Goal: Transaction & Acquisition: Download file/media

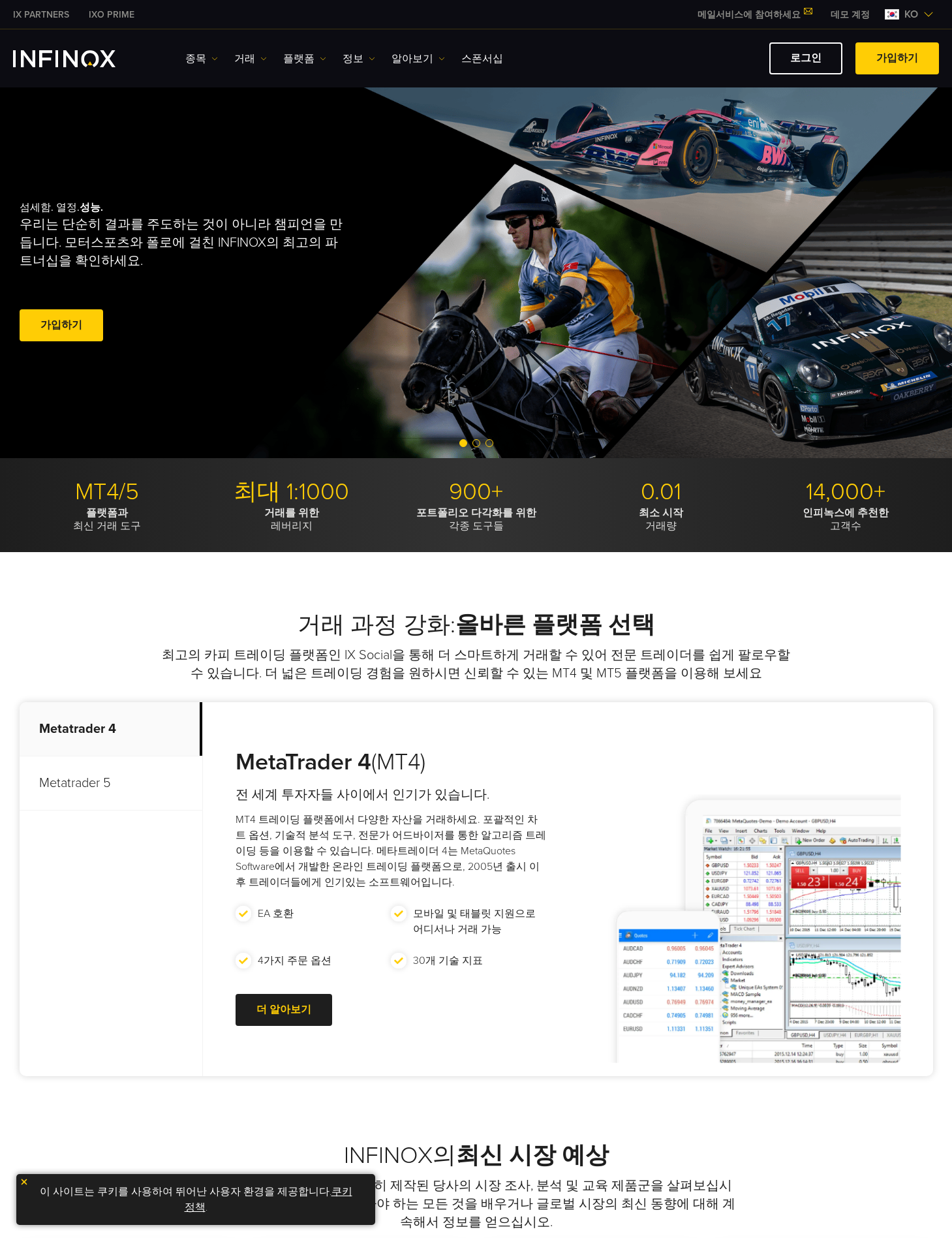
click at [861, 55] on link "가입하기" at bounding box center [897, 58] width 83 height 32
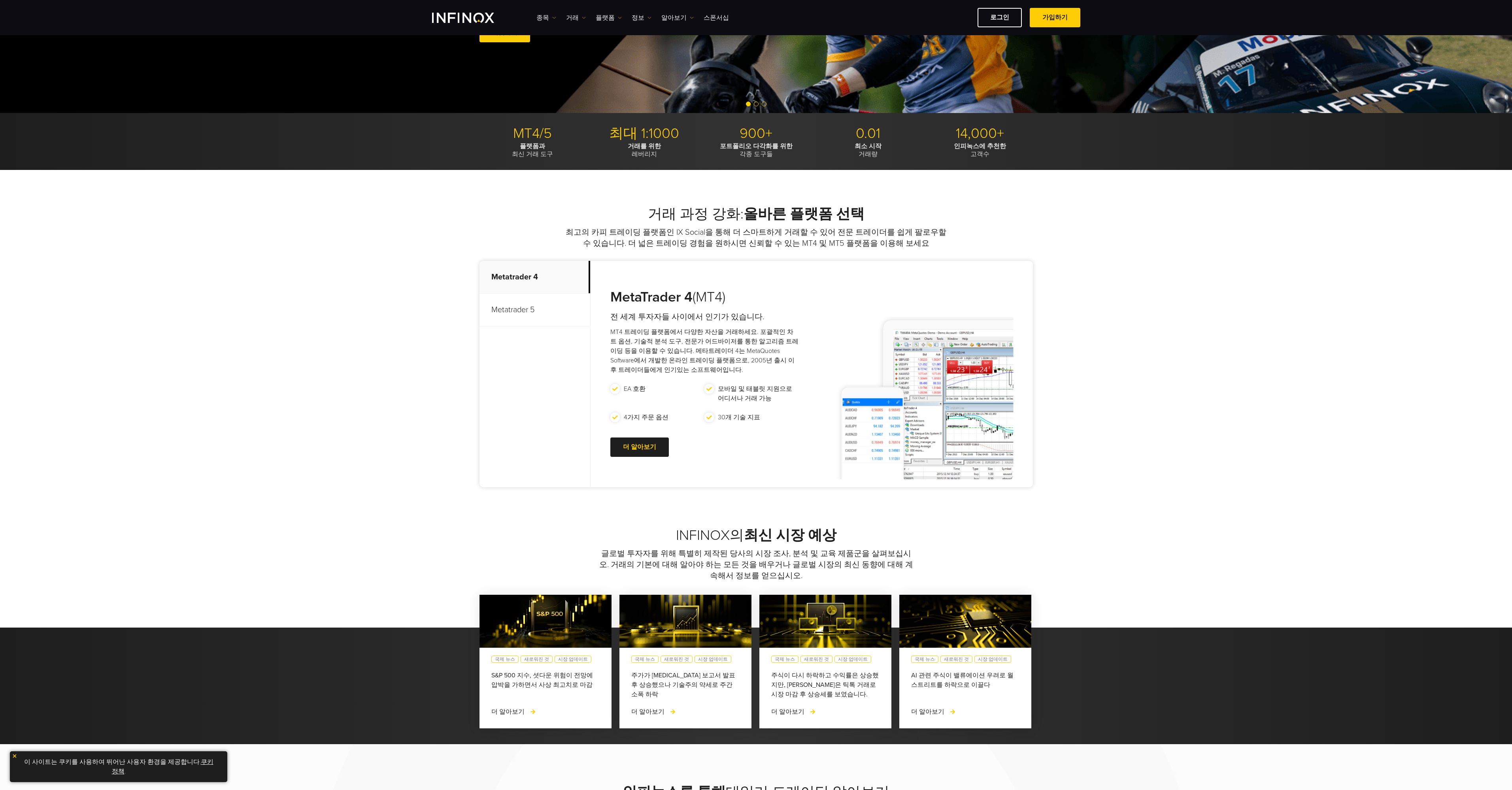
scroll to position [158, 0]
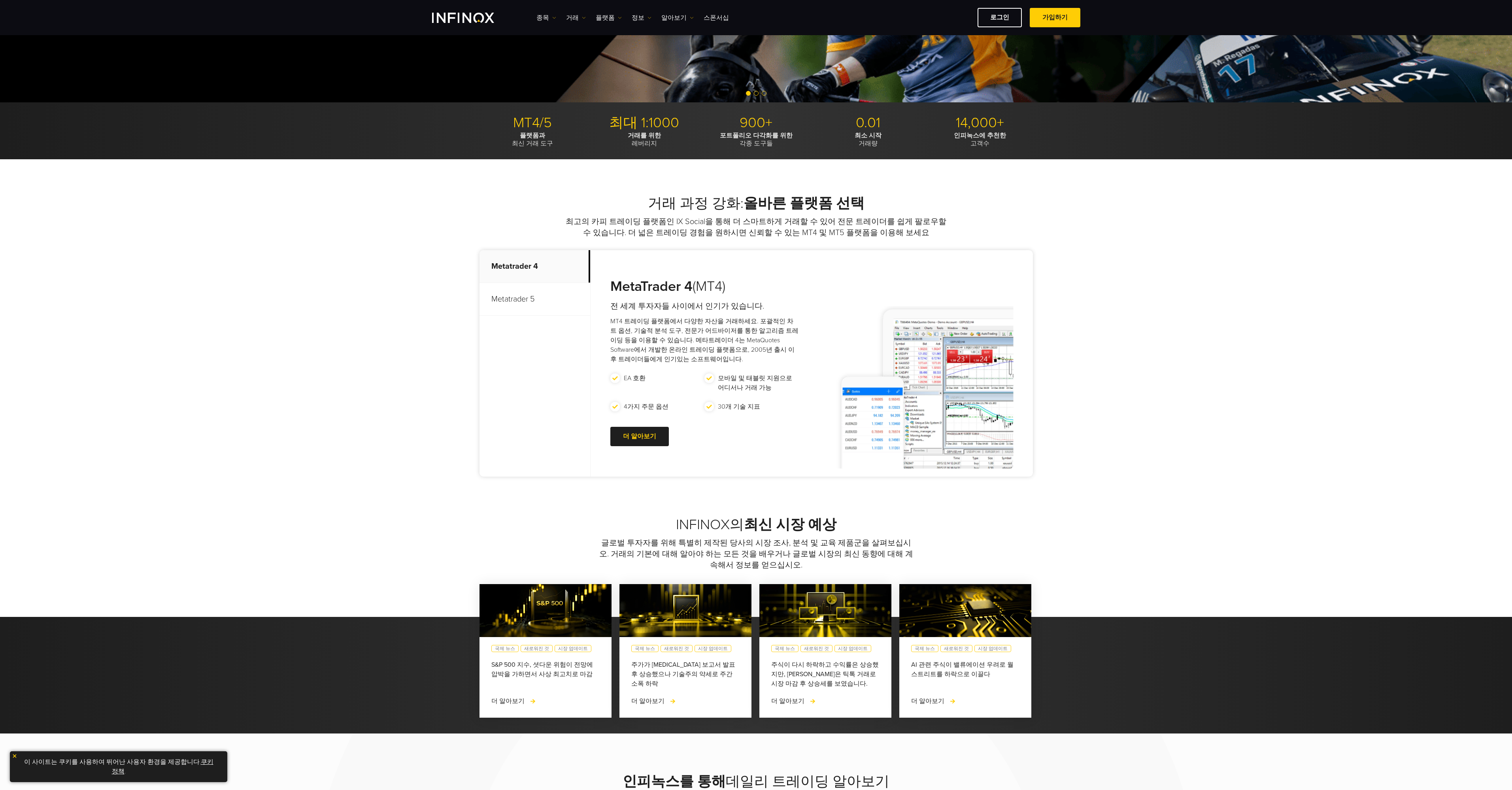
click at [545, 302] on p "Metatrader 5" at bounding box center [535, 299] width 111 height 33
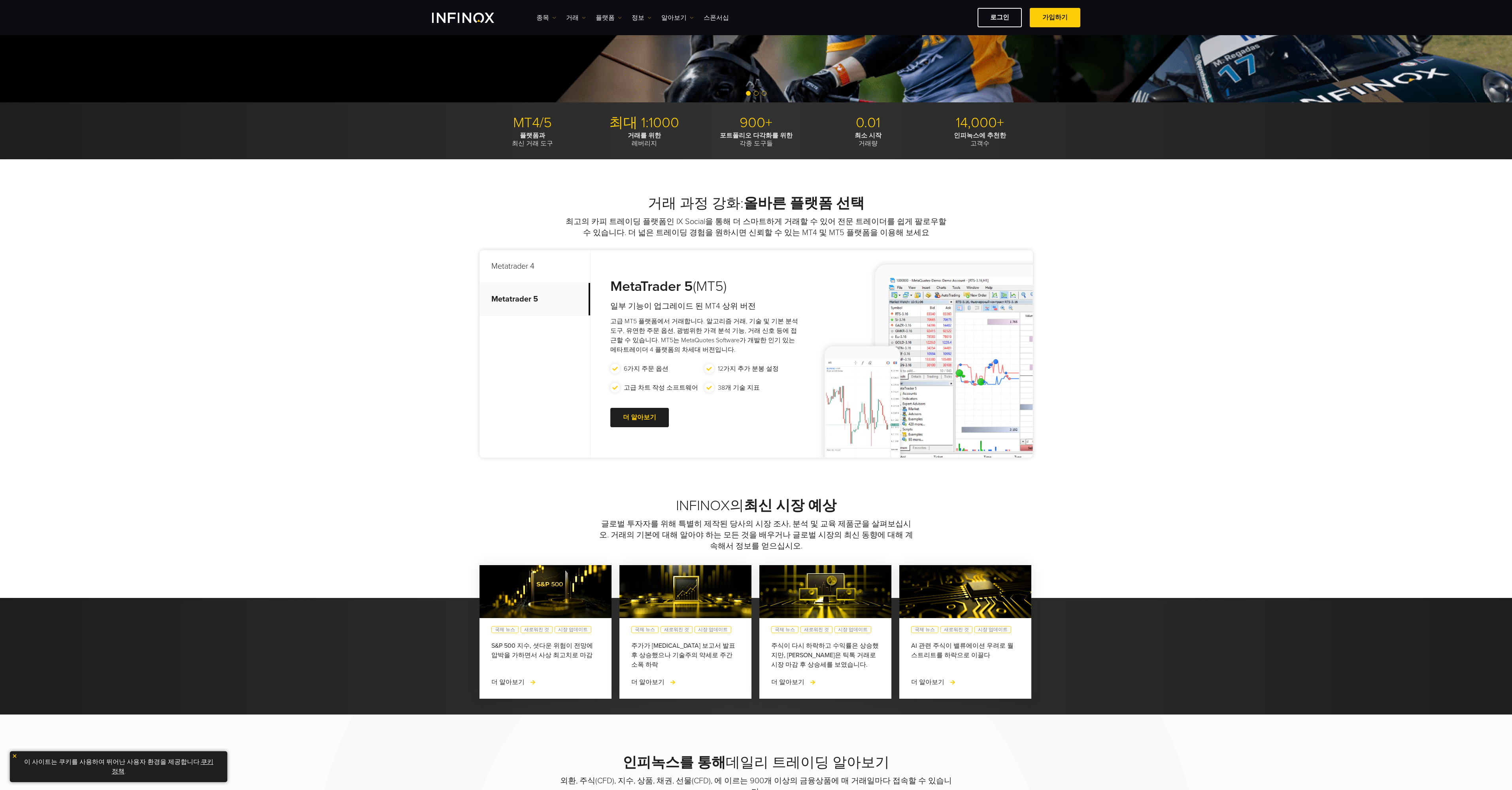
scroll to position [0, 0]
click at [576, 410] on link "더 알아보기 Go to new page" at bounding box center [640, 417] width 59 height 19
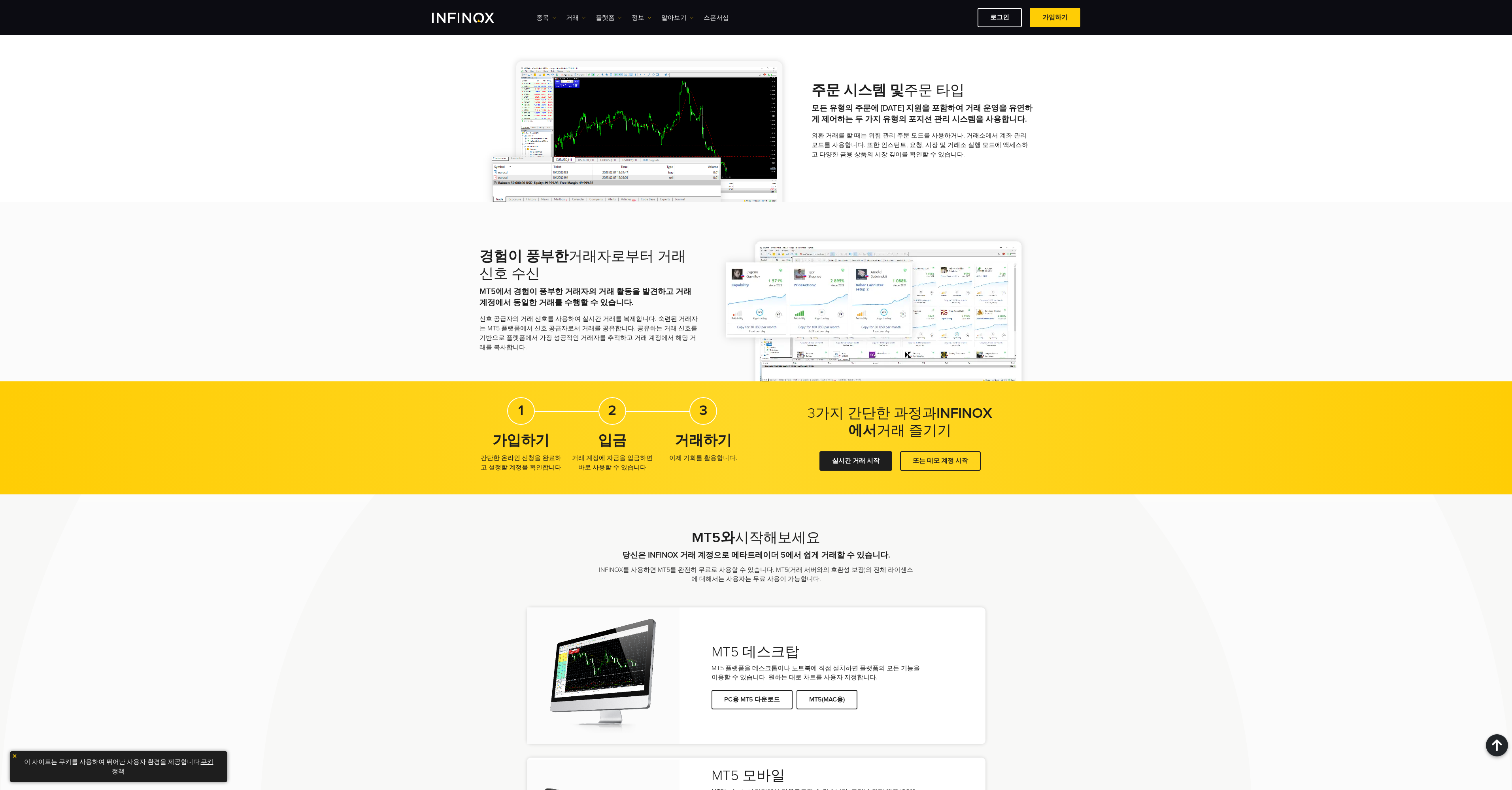
scroll to position [1067, 0]
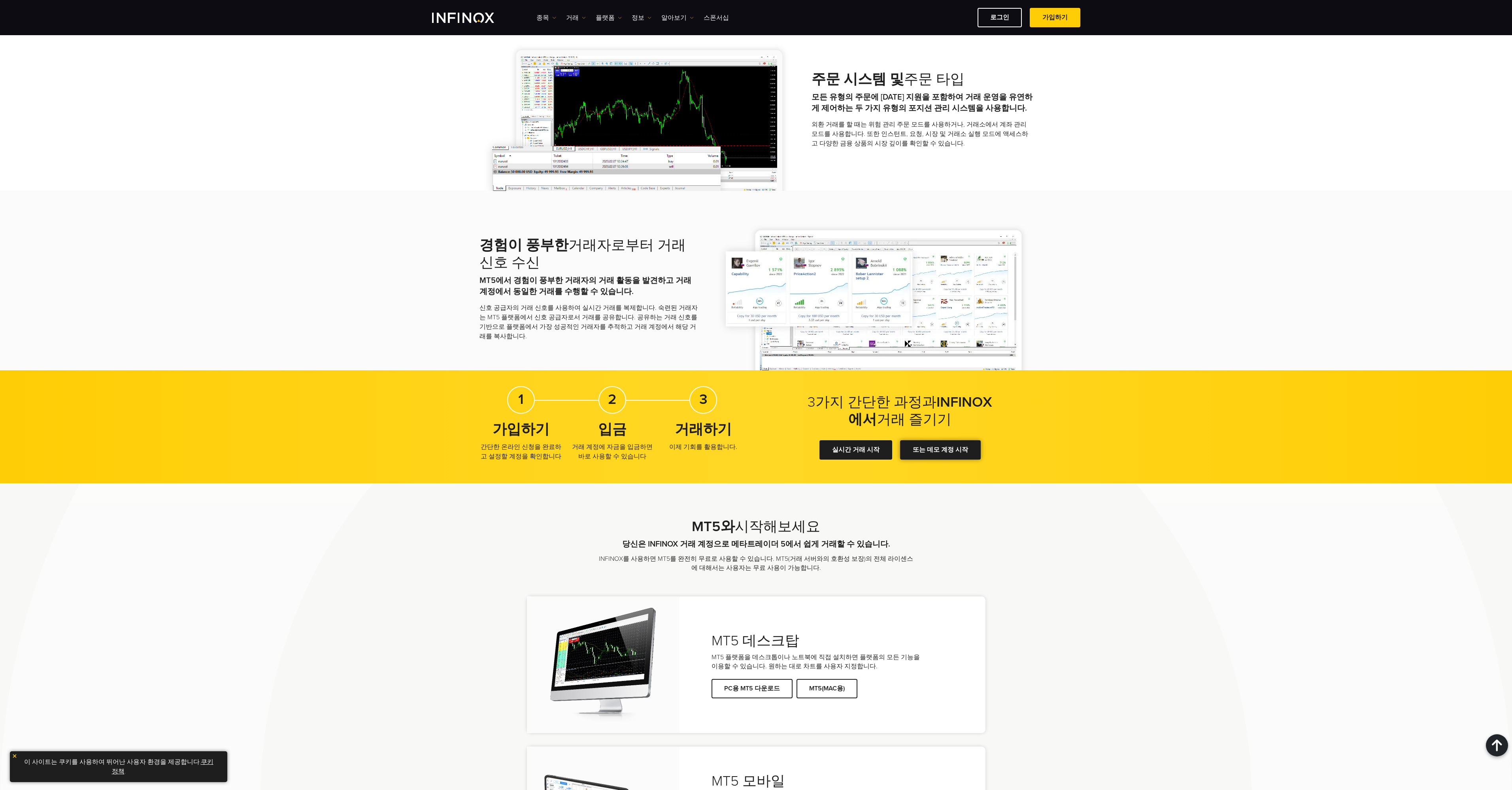
click at [951, 447] on link "또는 데모 계정 시작" at bounding box center [940, 450] width 80 height 19
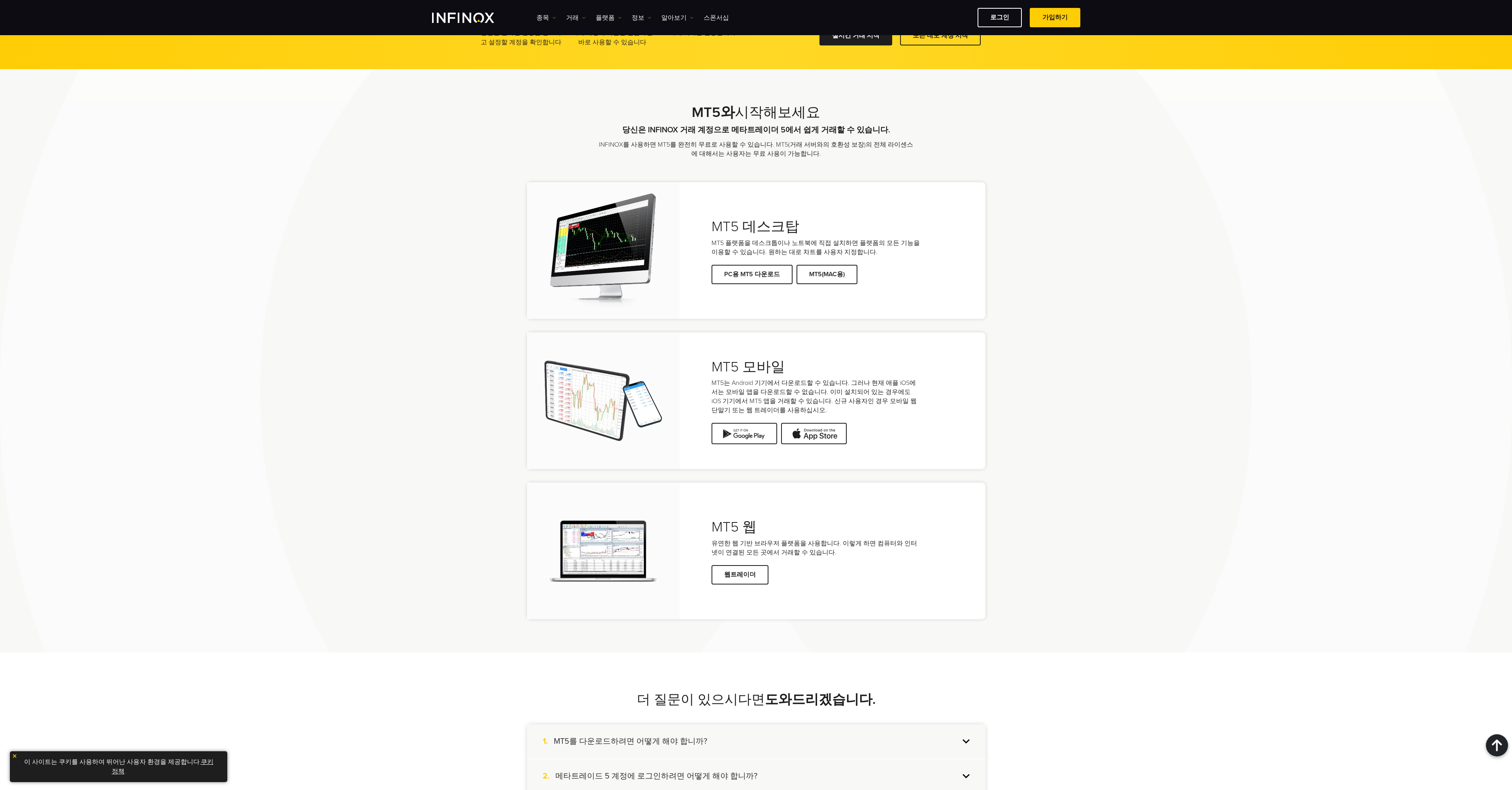
scroll to position [1463, 0]
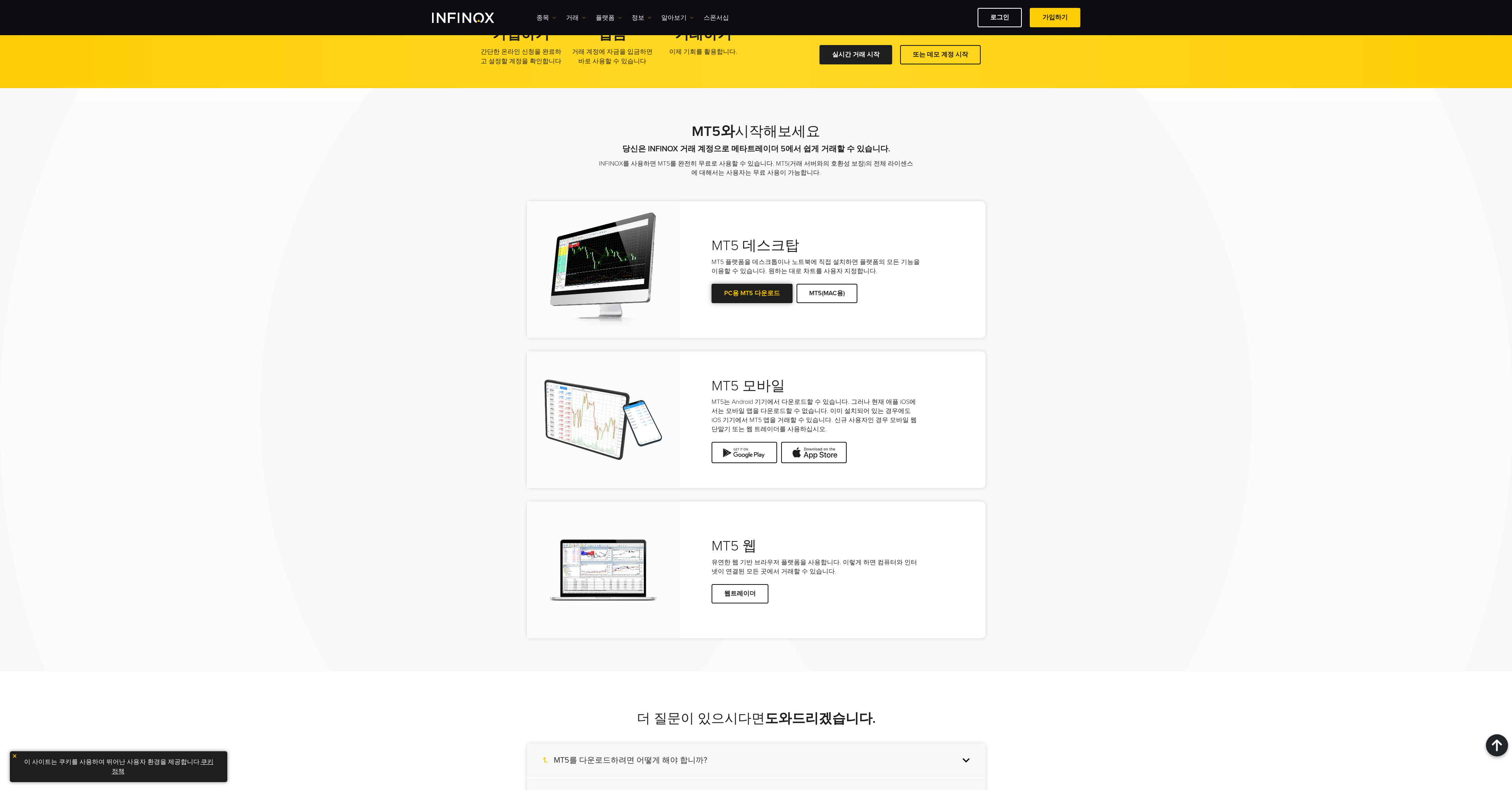
click at [756, 300] on link "PC용 MT5 다운로드" at bounding box center [752, 293] width 81 height 19
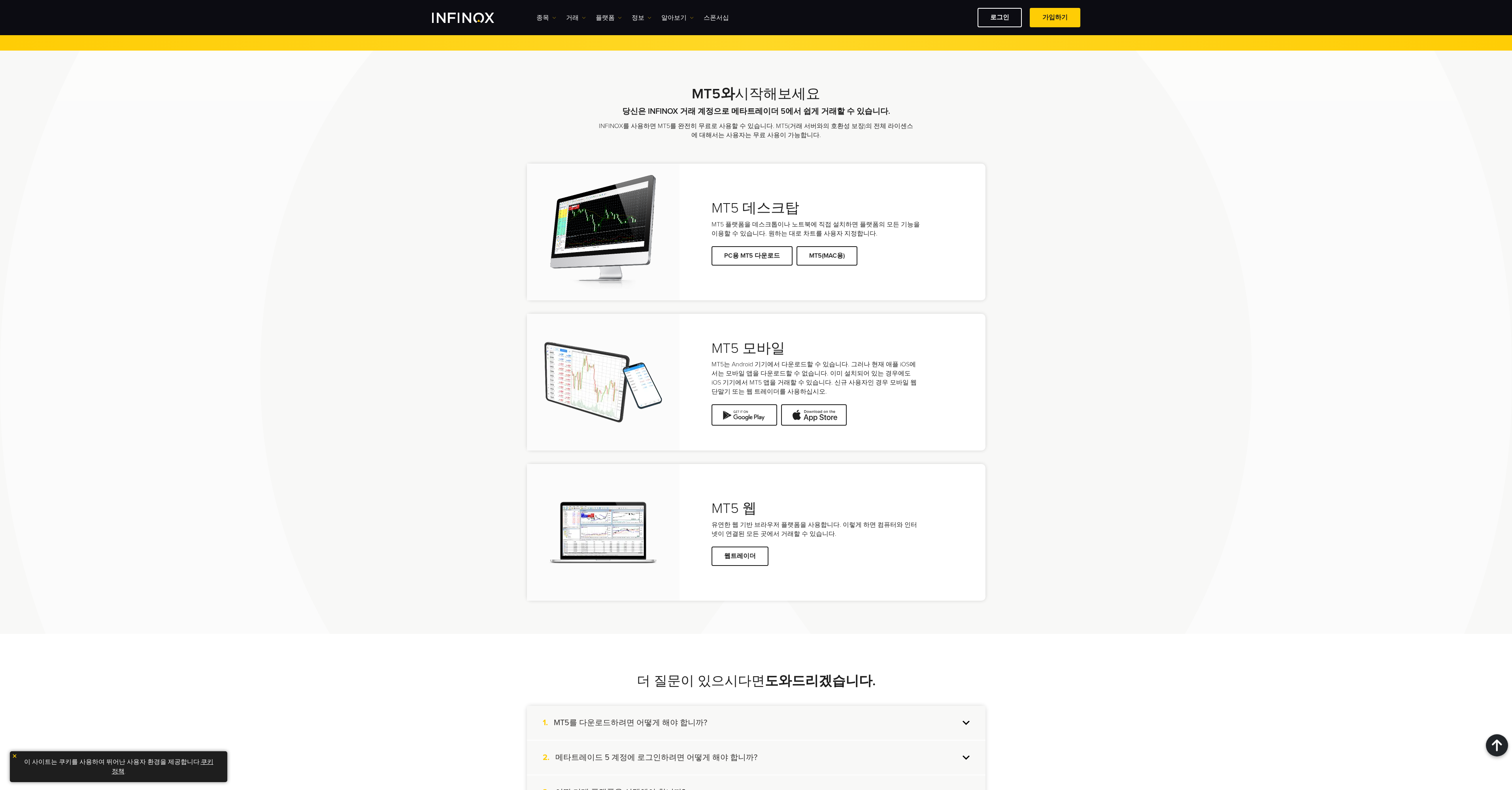
scroll to position [1423, 0]
